Goal: Transaction & Acquisition: Purchase product/service

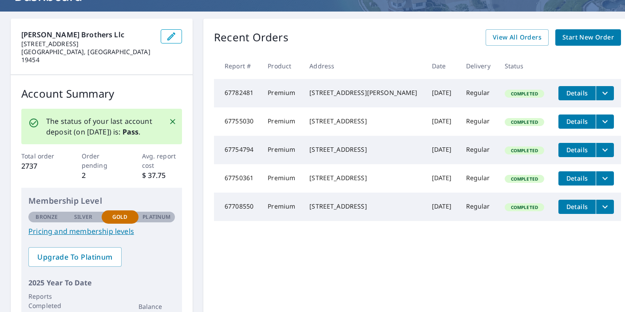
scroll to position [71, 0]
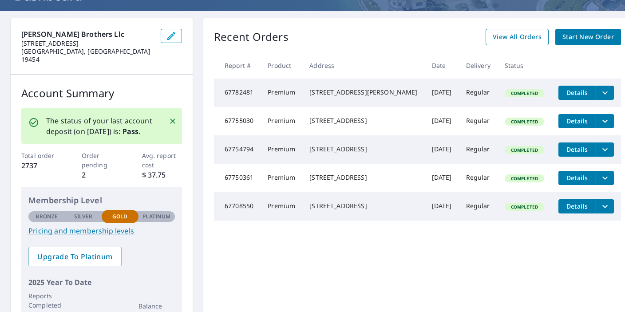
click at [520, 40] on span "View All Orders" at bounding box center [516, 36] width 49 height 11
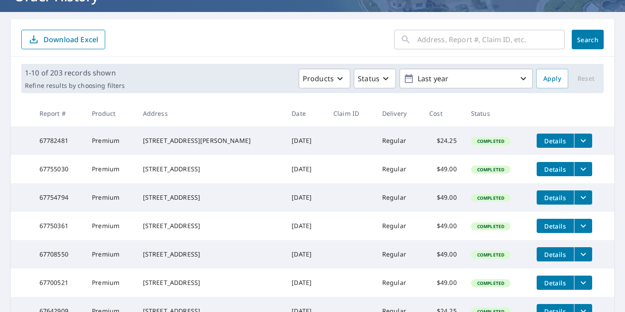
scroll to position [69, 0]
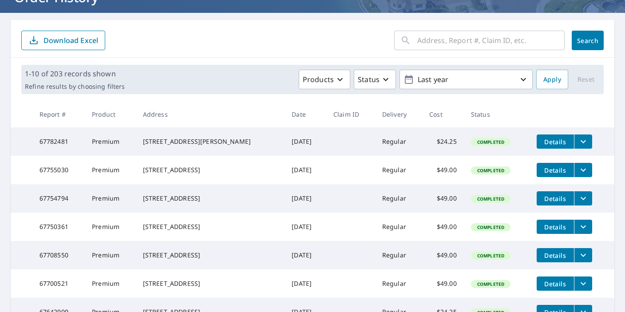
click at [260, 50] on form "​ Search Download Excel" at bounding box center [312, 41] width 582 height 20
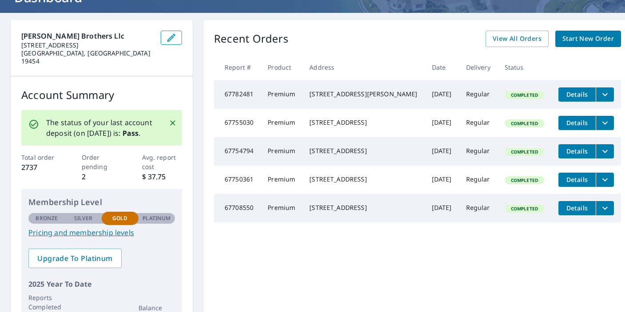
click at [571, 42] on span "Start New Order" at bounding box center [587, 38] width 51 height 11
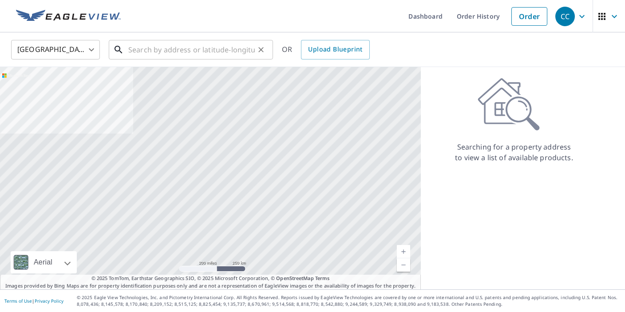
click at [150, 46] on input "text" at bounding box center [191, 49] width 126 height 25
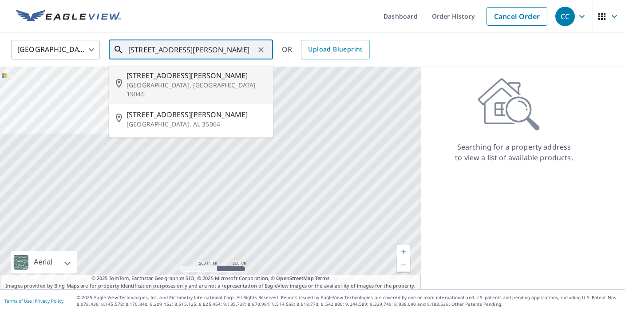
click at [163, 74] on span "[STREET_ADDRESS][PERSON_NAME]" at bounding box center [195, 75] width 139 height 11
type input "[STREET_ADDRESS][PERSON_NAME]"
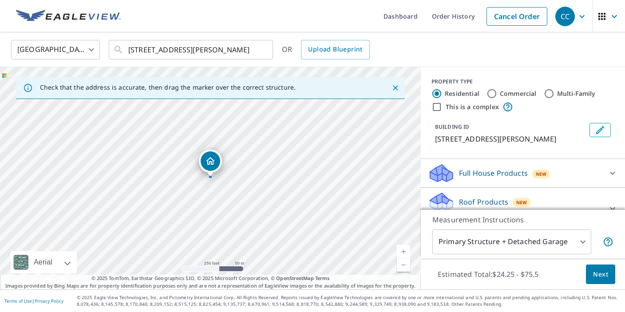
click at [403, 250] on link "Current Level 17, Zoom In" at bounding box center [403, 251] width 13 height 13
click at [403, 251] on link "Current Level 17, Zoom In" at bounding box center [403, 251] width 13 height 13
click at [404, 252] on link "Current Level 19, Zoom In" at bounding box center [403, 251] width 13 height 13
click at [607, 271] on span "Next" at bounding box center [600, 274] width 15 height 11
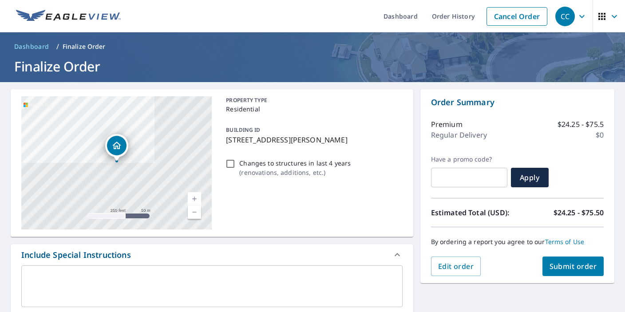
click at [587, 261] on span "Submit order" at bounding box center [572, 266] width 47 height 10
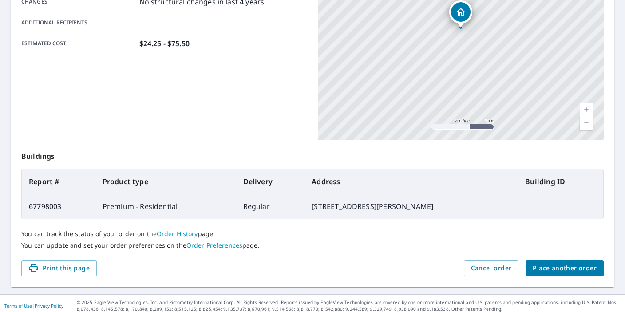
scroll to position [209, 0]
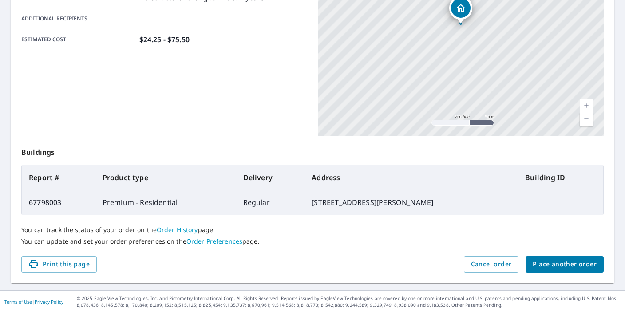
click at [357, 258] on div "Print this page Cancel order Place another order" at bounding box center [312, 264] width 582 height 16
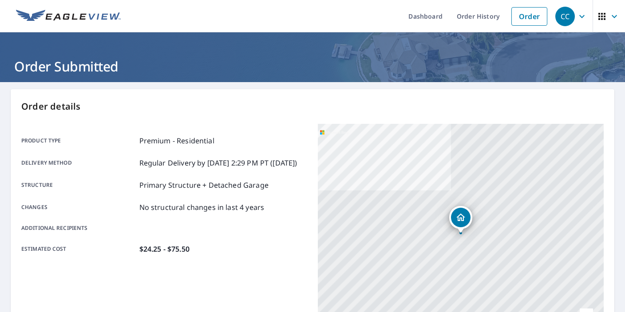
click at [345, 107] on p "Order details" at bounding box center [312, 106] width 582 height 13
